Goal: Task Accomplishment & Management: Use online tool/utility

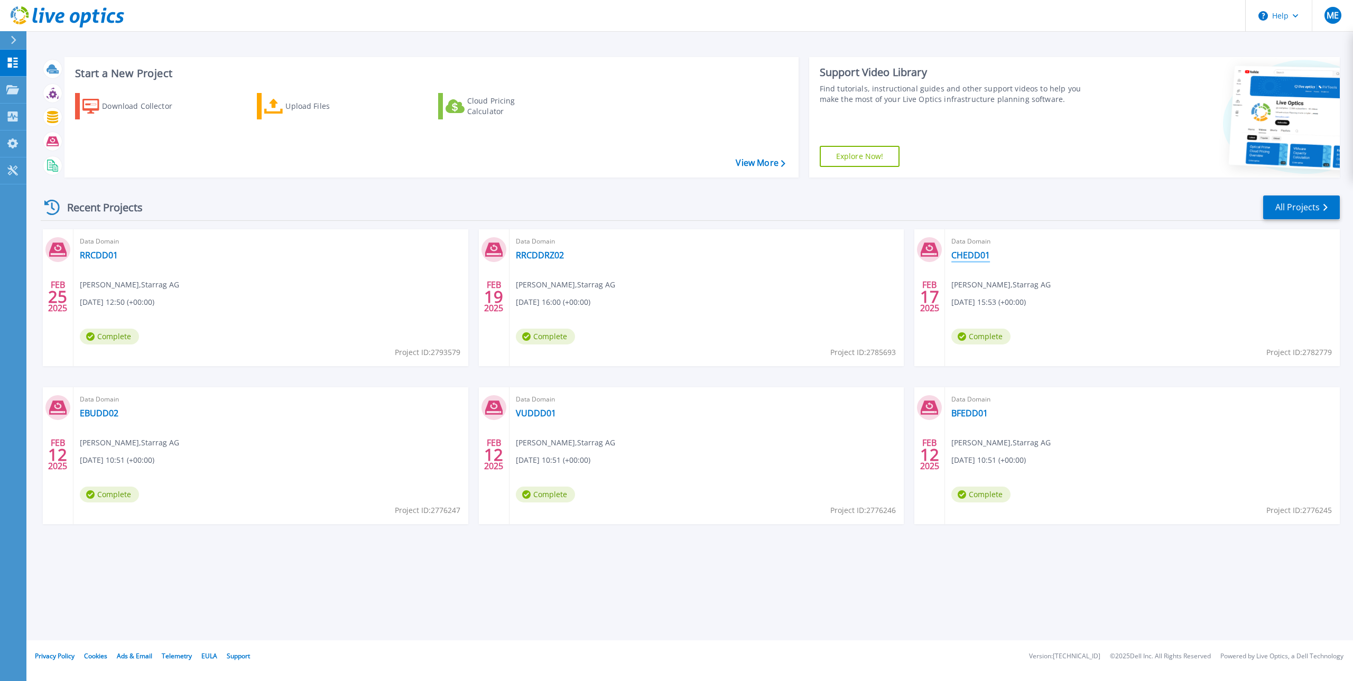
click at [967, 254] on link "CHEDD01" at bounding box center [970, 255] width 39 height 11
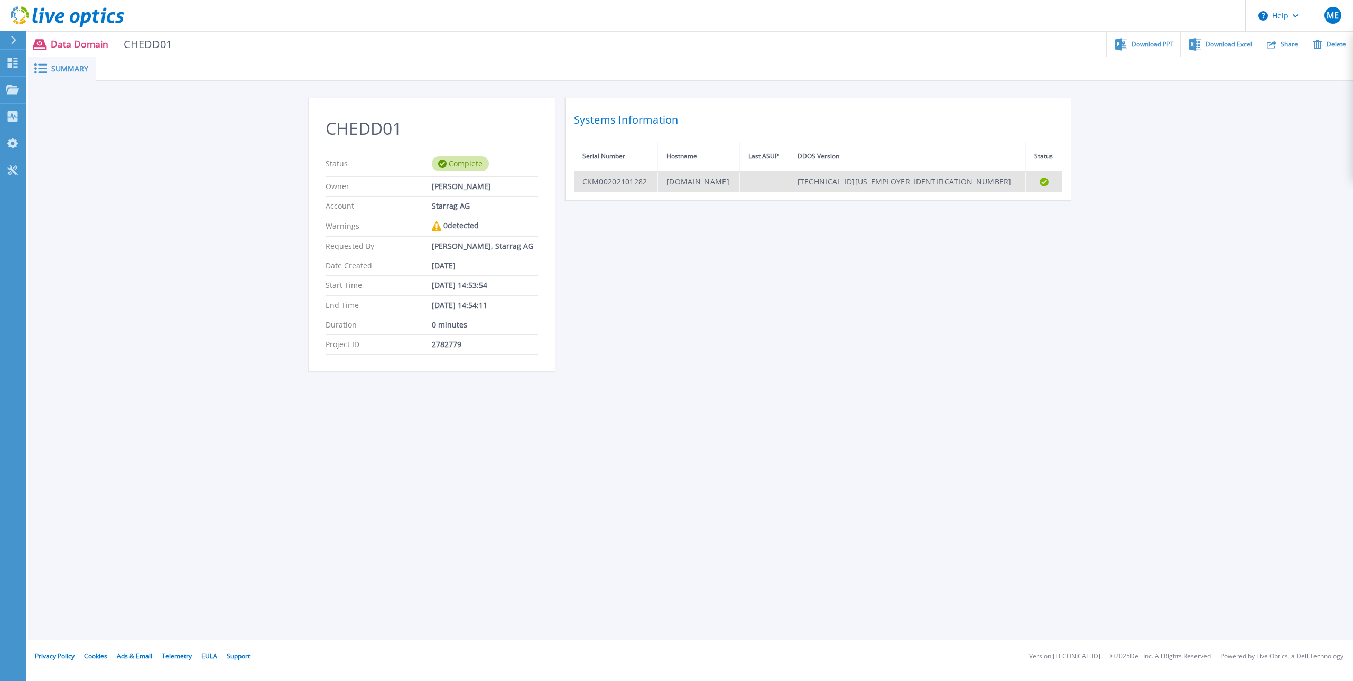
click at [625, 183] on td "CKM00202101282" at bounding box center [616, 181] width 84 height 21
click at [620, 185] on td "CKM00202101282" at bounding box center [616, 181] width 84 height 21
click at [64, 61] on div "Summary" at bounding box center [62, 69] width 68 height 24
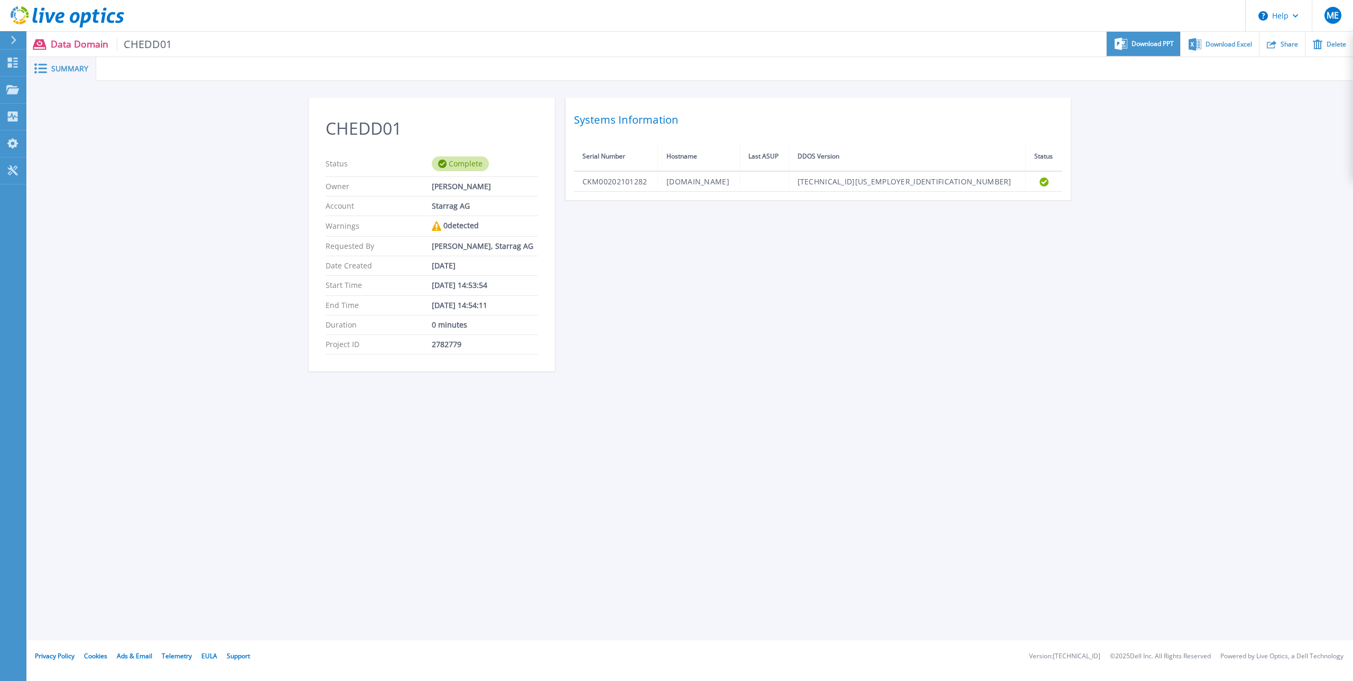
click at [1130, 43] on div "Download PPT" at bounding box center [1142, 44] width 73 height 25
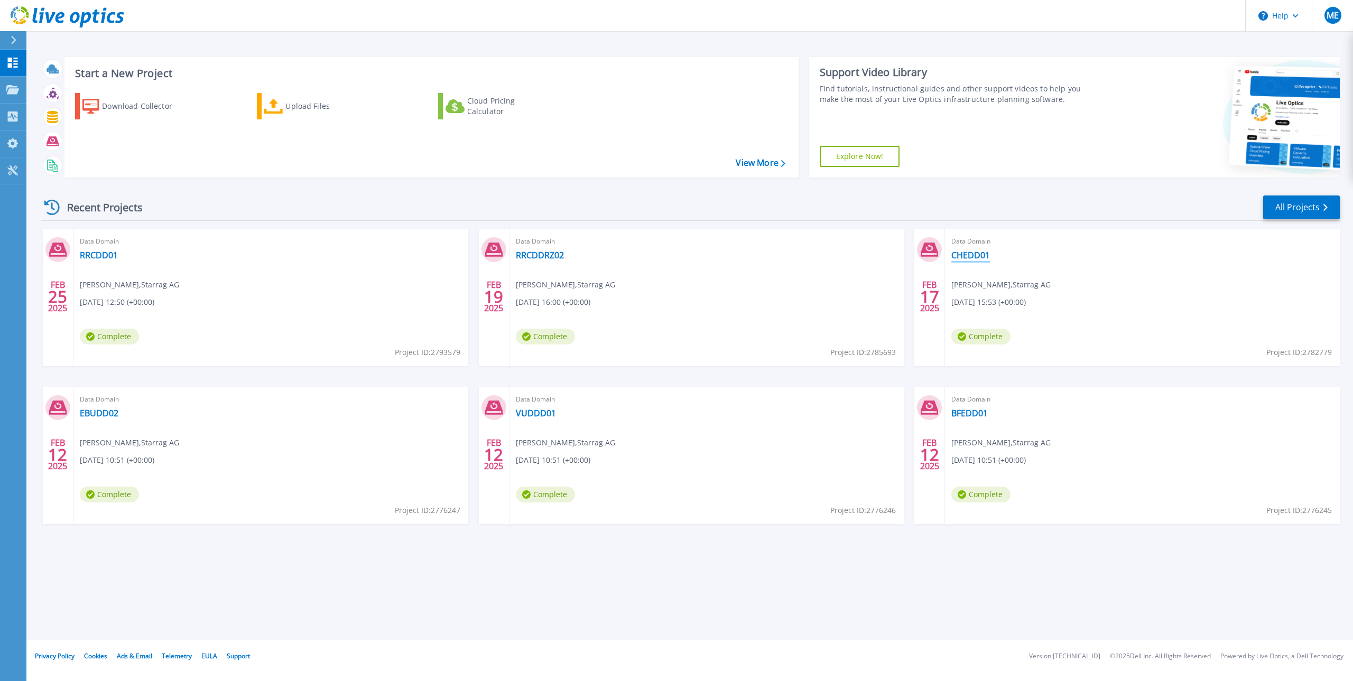
click at [961, 260] on link "CHEDD01" at bounding box center [970, 255] width 39 height 11
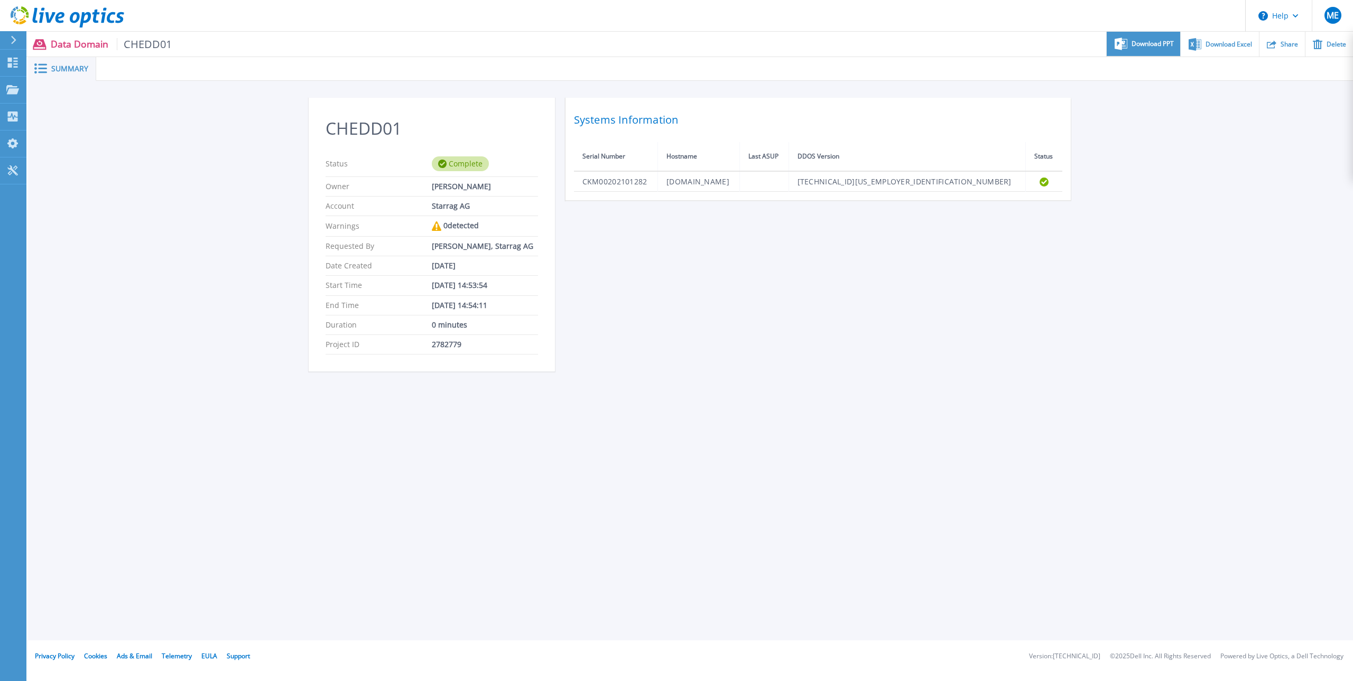
click at [1147, 48] on div "Download PPT" at bounding box center [1142, 44] width 73 height 25
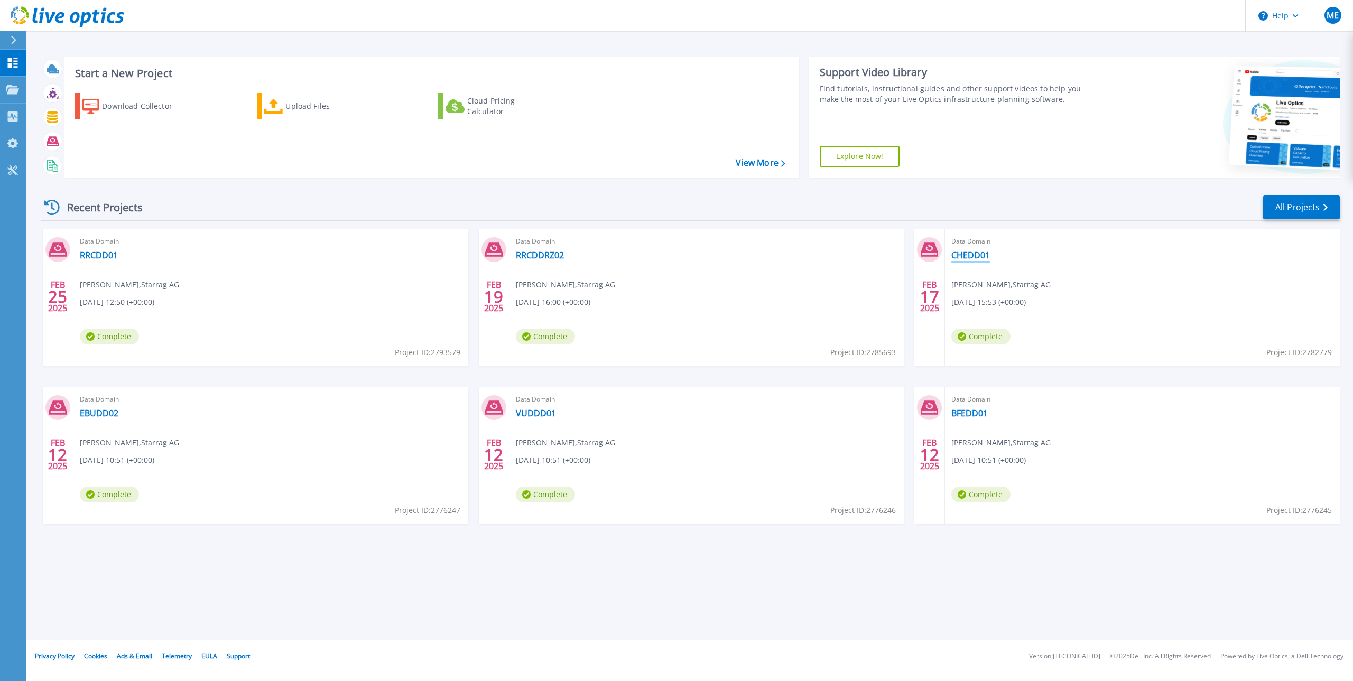
click at [973, 255] on link "CHEDD01" at bounding box center [970, 255] width 39 height 11
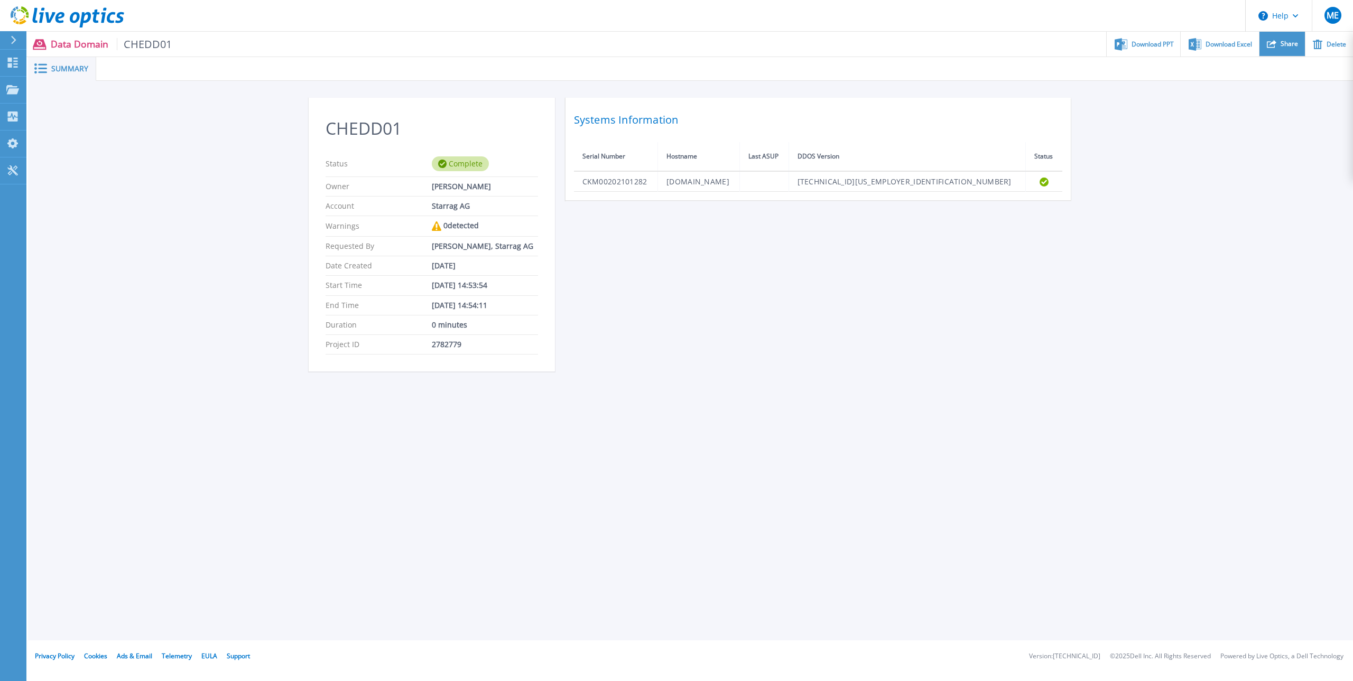
click at [1279, 46] on div "Share" at bounding box center [1281, 44] width 45 height 25
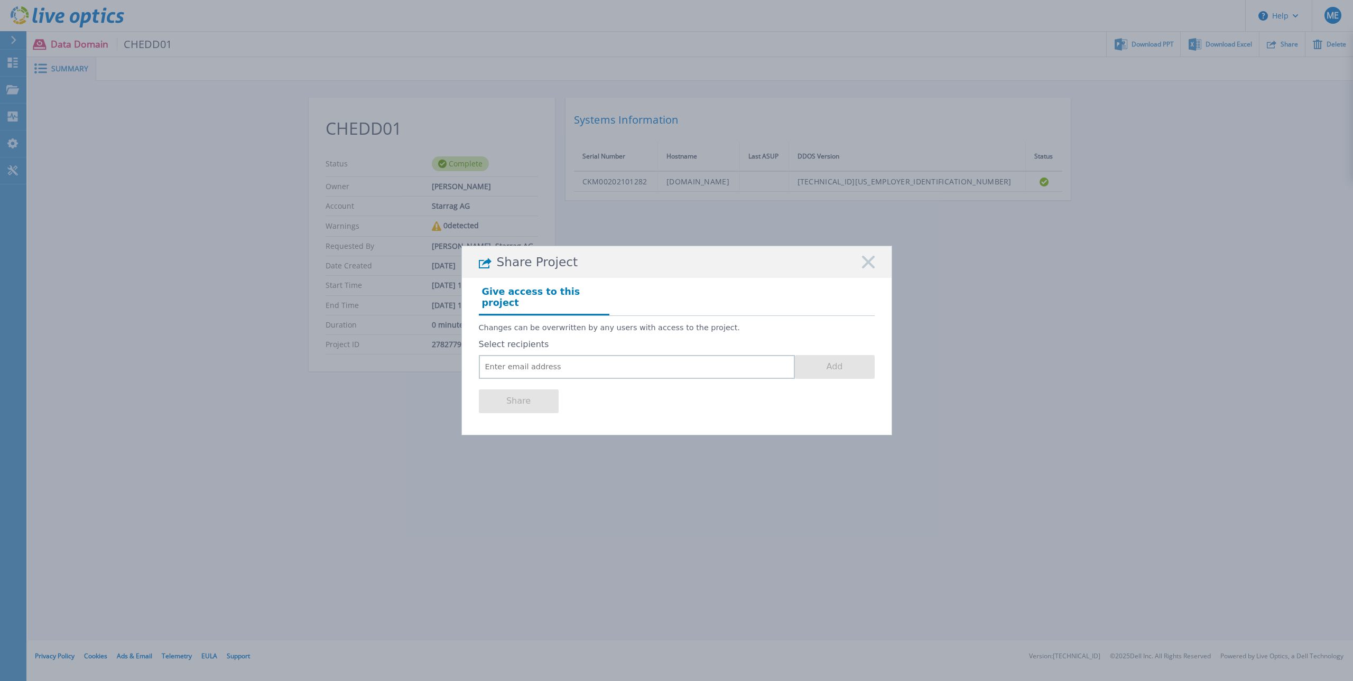
click at [862, 268] on icon at bounding box center [868, 262] width 13 height 13
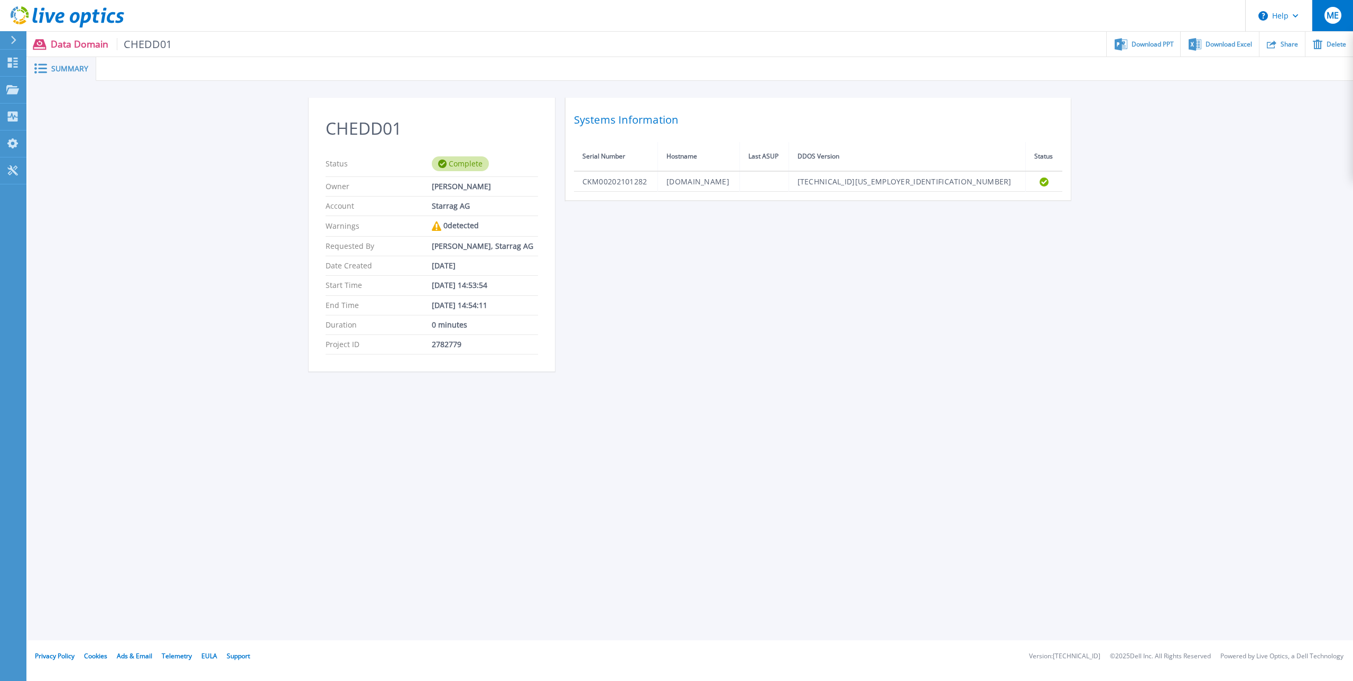
click at [1334, 15] on span "ME" at bounding box center [1332, 15] width 12 height 8
click at [649, 313] on div "CHEDD01 Status Complete Owner Marcel Engeli Account Starrag AG Warnings 0 detec…" at bounding box center [691, 241] width 764 height 286
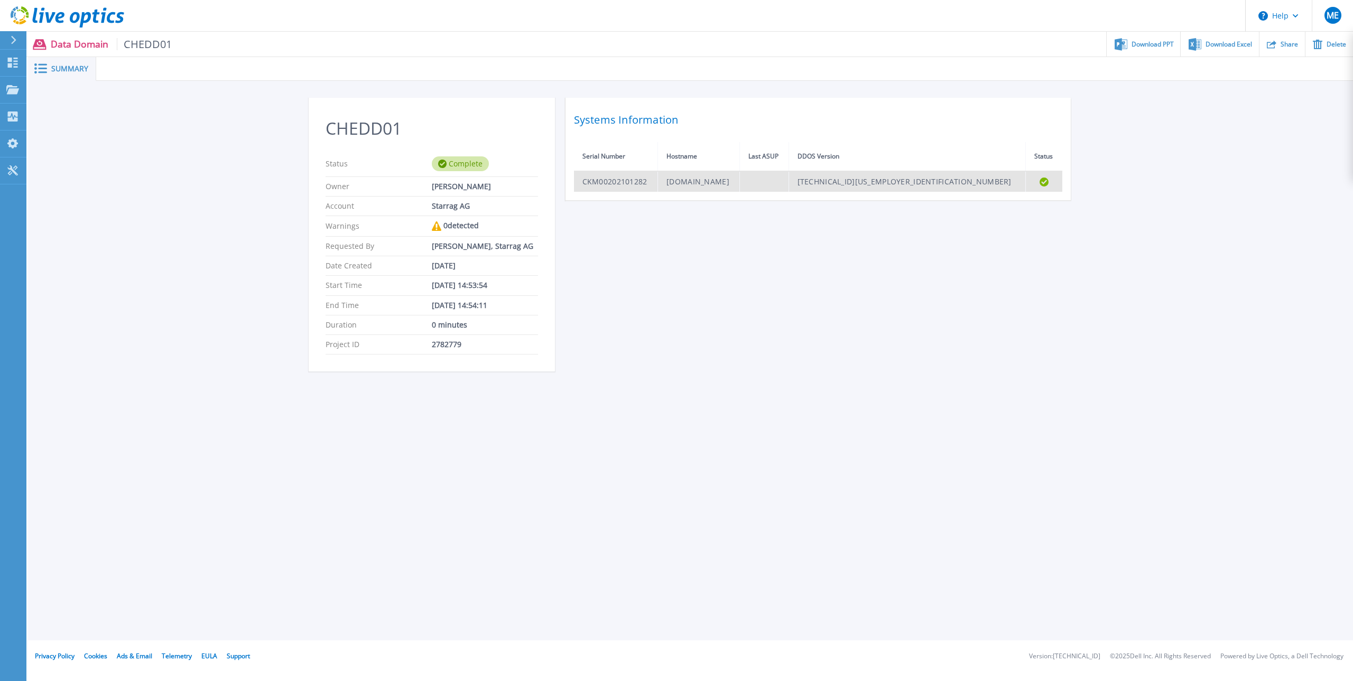
click at [631, 184] on td "CKM00202101282" at bounding box center [616, 181] width 84 height 21
click at [469, 169] on div "Complete" at bounding box center [460, 163] width 57 height 15
click at [446, 207] on div "Starrag AG" at bounding box center [485, 206] width 106 height 8
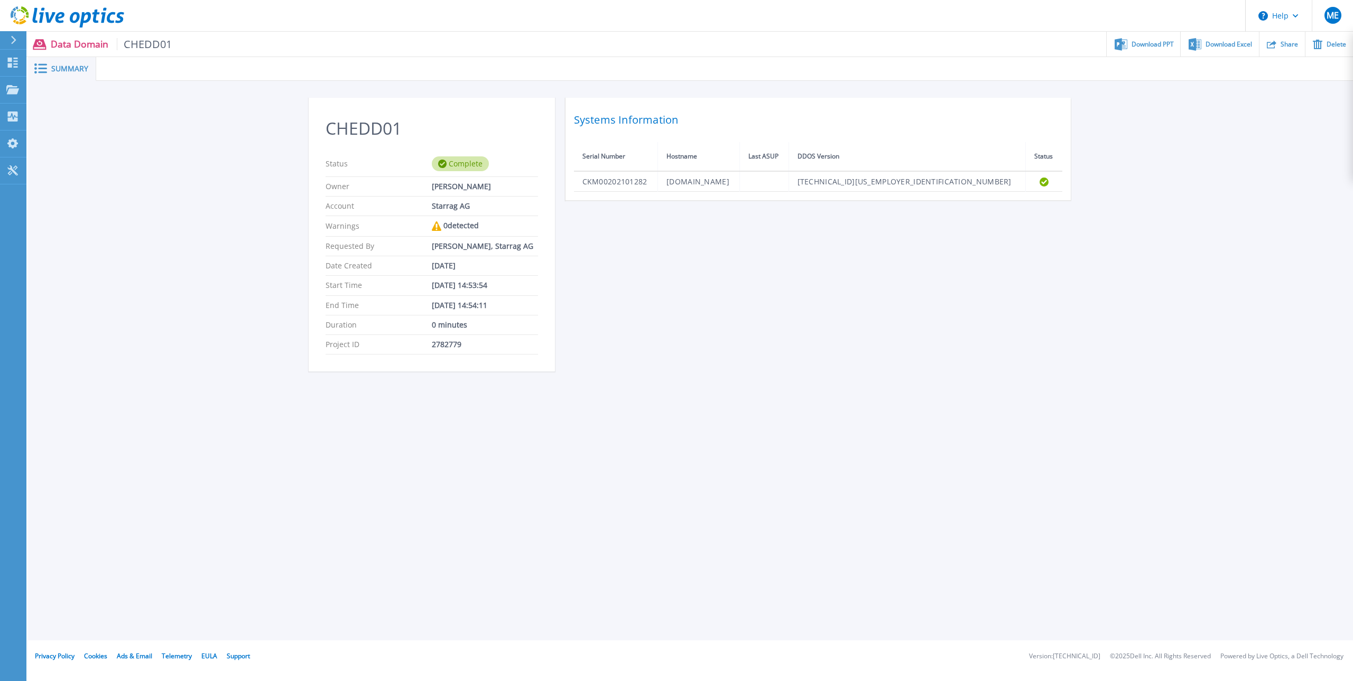
drag, startPoint x: 441, startPoint y: 240, endPoint x: 436, endPoint y: 257, distance: 17.7
click at [440, 243] on div "Requested By Marcel Engeli, Starrag AG" at bounding box center [431, 247] width 212 height 20
drag, startPoint x: 433, startPoint y: 297, endPoint x: 432, endPoint y: 380, distance: 83.5
click at [433, 300] on div "End Time Feb 17, 2025 14:54:11" at bounding box center [431, 306] width 212 height 20
drag, startPoint x: 432, startPoint y: 380, endPoint x: 282, endPoint y: 291, distance: 174.4
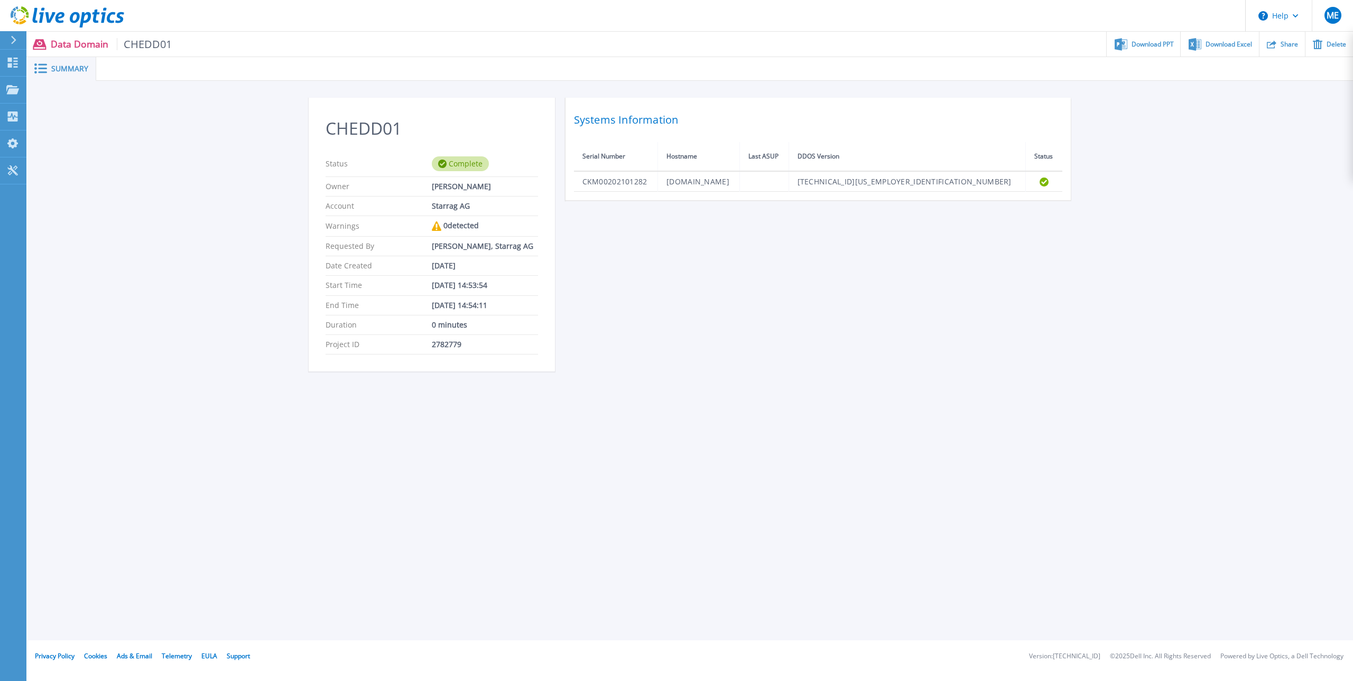
click at [429, 383] on div "CHEDD01 Status Complete Owner Marcel Engeli Account Starrag AG Warnings 0 detec…" at bounding box center [691, 241] width 764 height 286
click at [65, 67] on span "Summary" at bounding box center [69, 68] width 37 height 7
click at [133, 44] on span "CHEDD01" at bounding box center [144, 44] width 55 height 12
click at [98, 45] on p "Data Domain CHEDD01" at bounding box center [112, 44] width 122 height 12
click at [451, 212] on div "Account Starrag AG" at bounding box center [431, 207] width 212 height 20
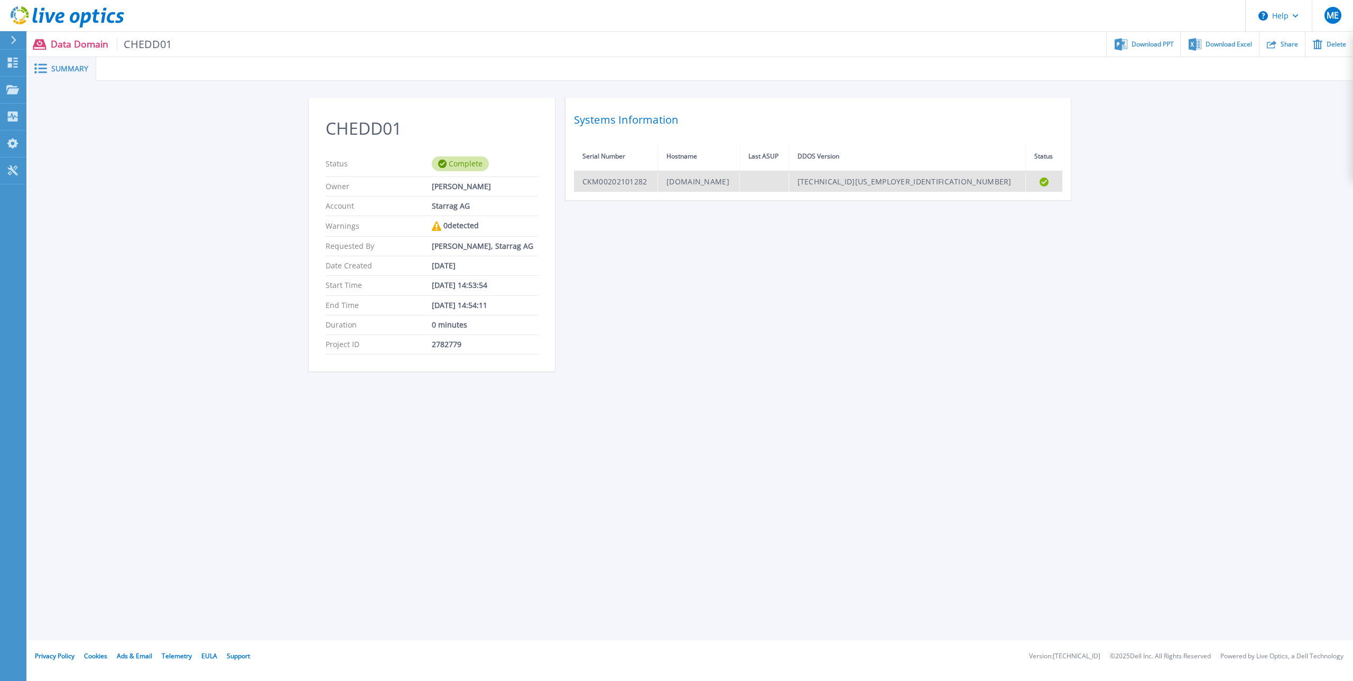
click at [740, 190] on td "CHEDD01.starrag.com" at bounding box center [699, 181] width 82 height 21
click at [634, 180] on td "CKM00202101282" at bounding box center [616, 181] width 84 height 21
click at [718, 181] on td "CHEDD01.starrag.com" at bounding box center [699, 181] width 82 height 21
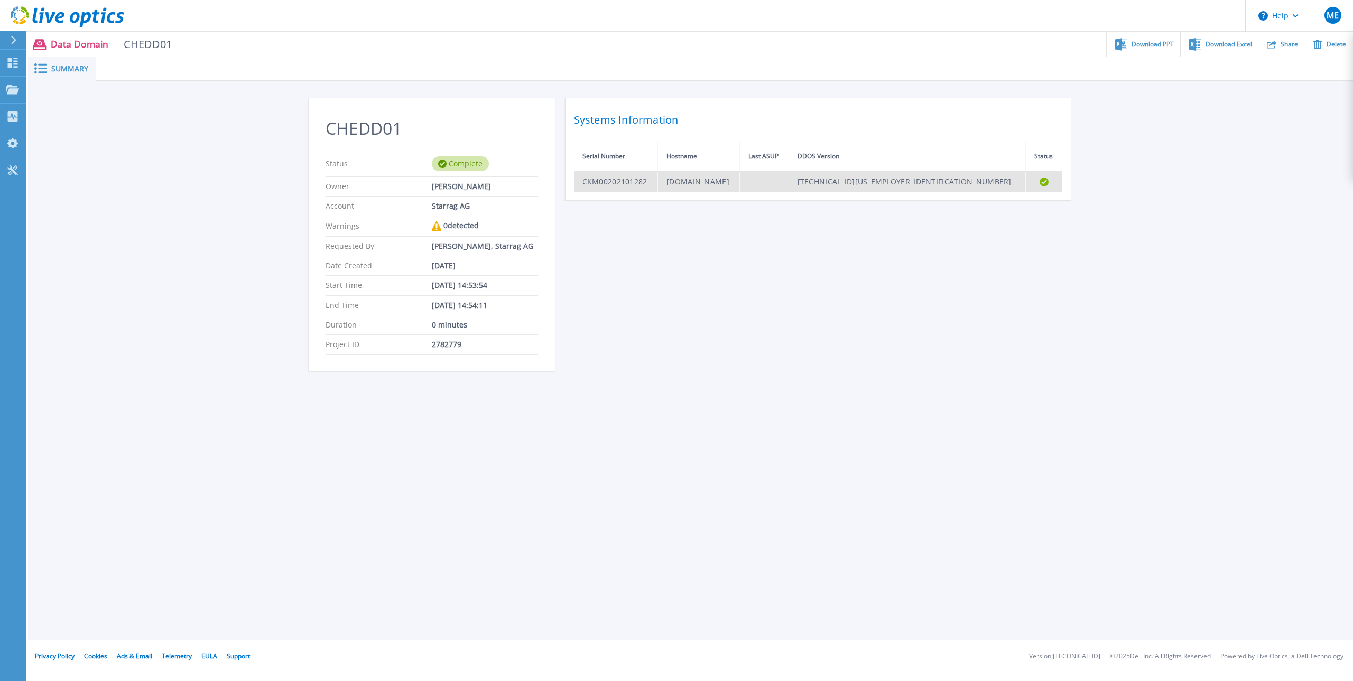
click at [718, 181] on td "CHEDD01.starrag.com" at bounding box center [699, 181] width 82 height 21
copy td "CHEDD01"
